Goal: Transaction & Acquisition: Book appointment/travel/reservation

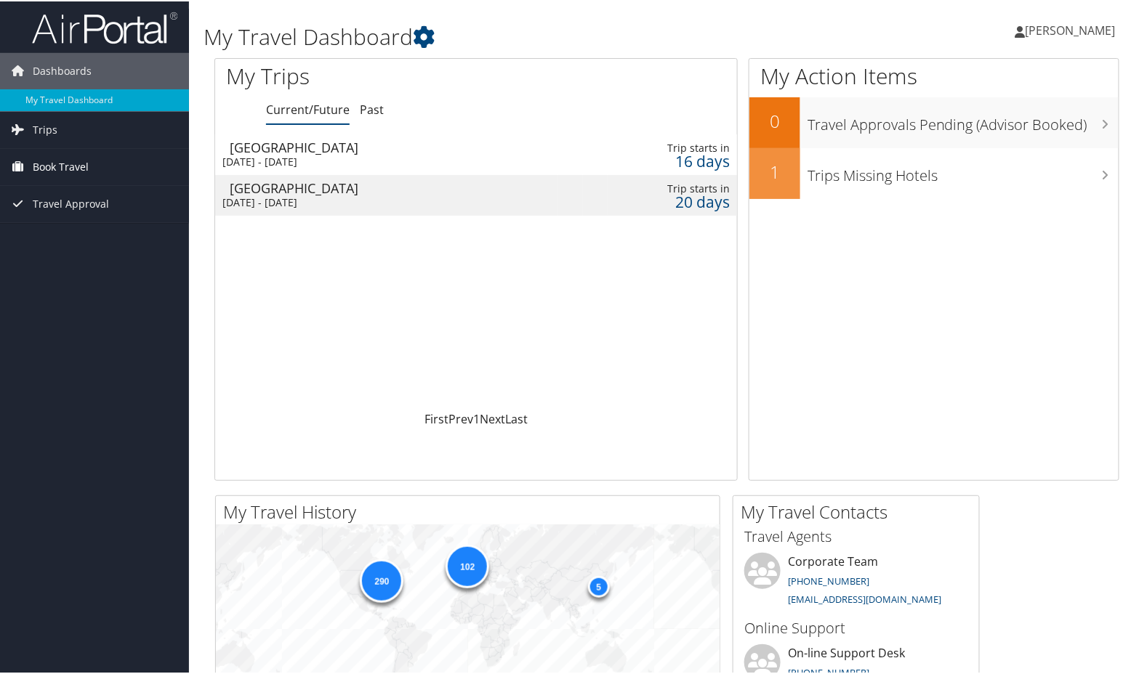
click at [62, 158] on span "Book Travel" at bounding box center [61, 165] width 56 height 36
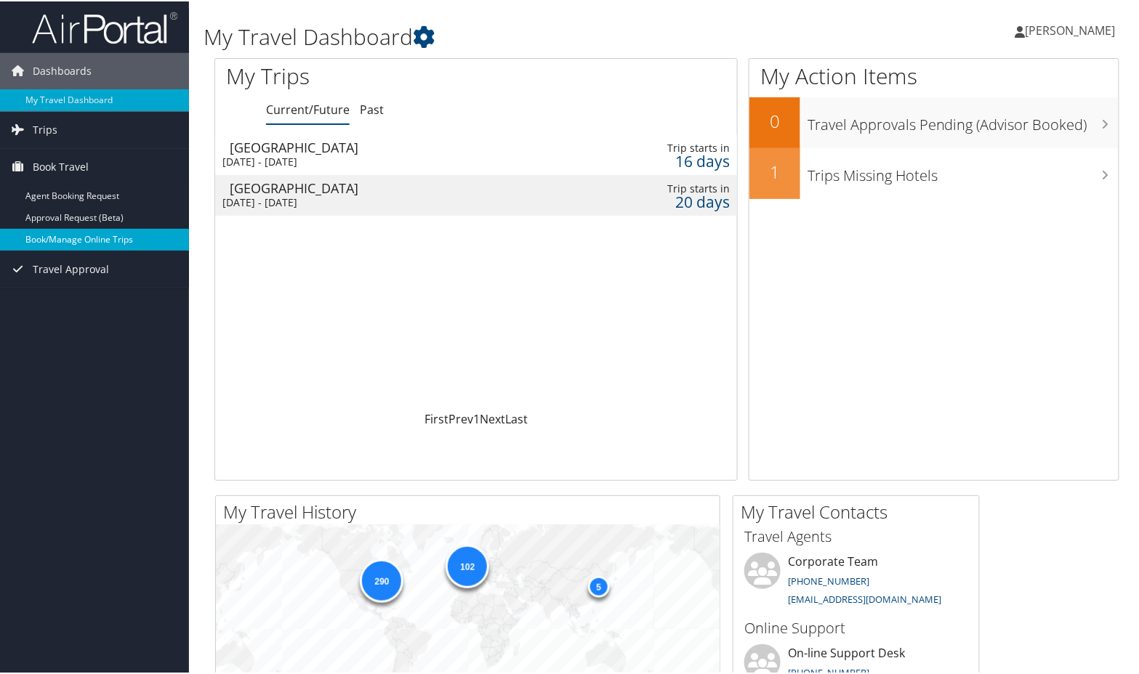
click at [78, 237] on link "Book/Manage Online Trips" at bounding box center [94, 238] width 189 height 22
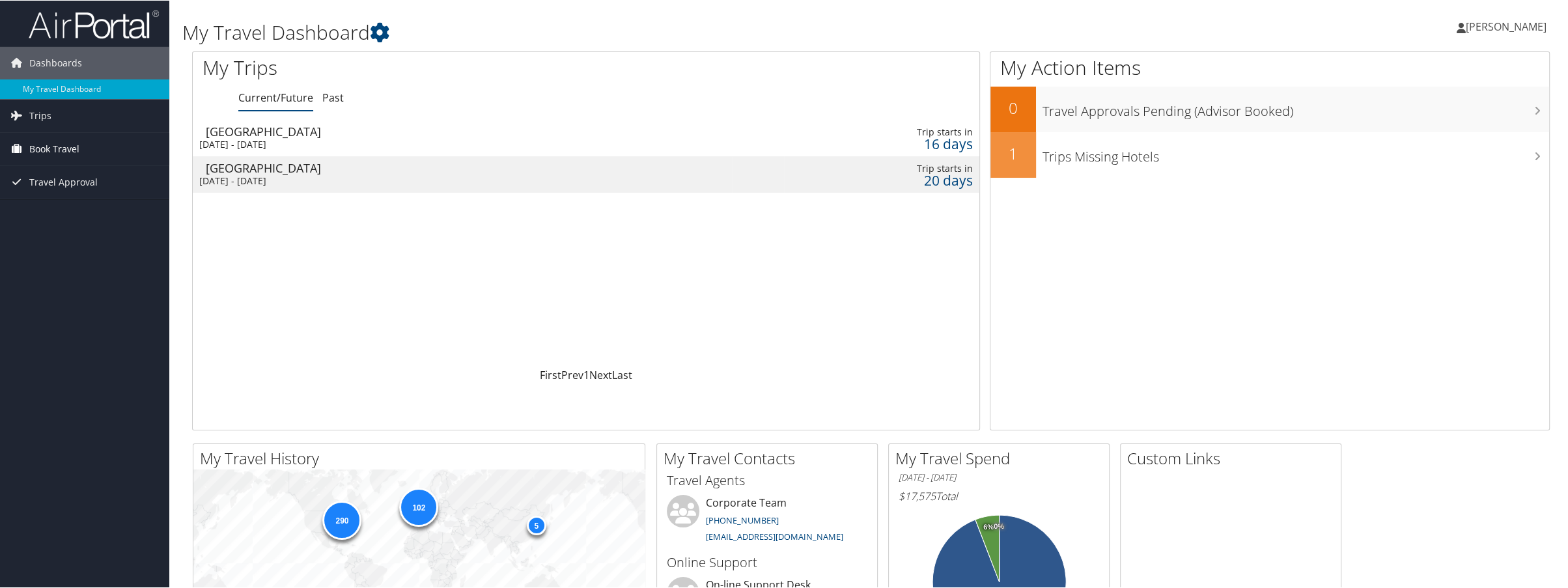
click at [72, 139] on span "Book Travel" at bounding box center [55, 148] width 50 height 32
click at [84, 209] on link "Book/Manage Online Trips" at bounding box center [84, 213] width 169 height 20
